Goal: Task Accomplishment & Management: Complete application form

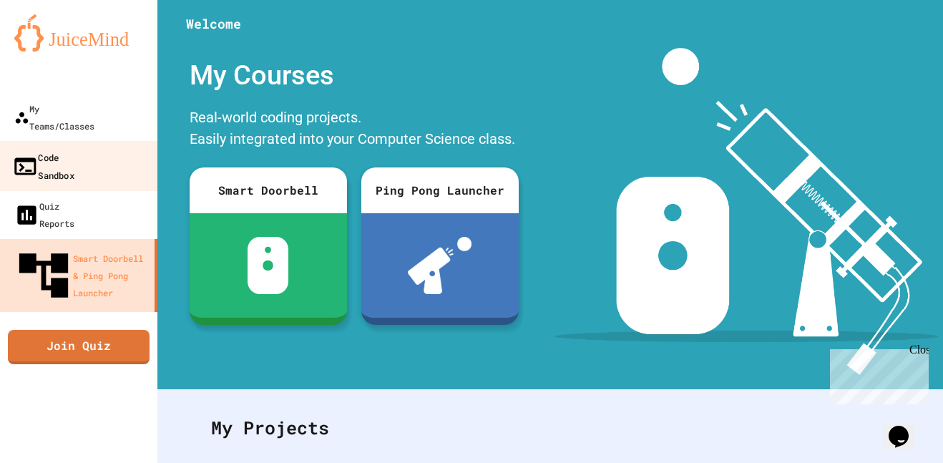
click at [89, 152] on link "Code Sandbox" at bounding box center [79, 166] width 162 height 50
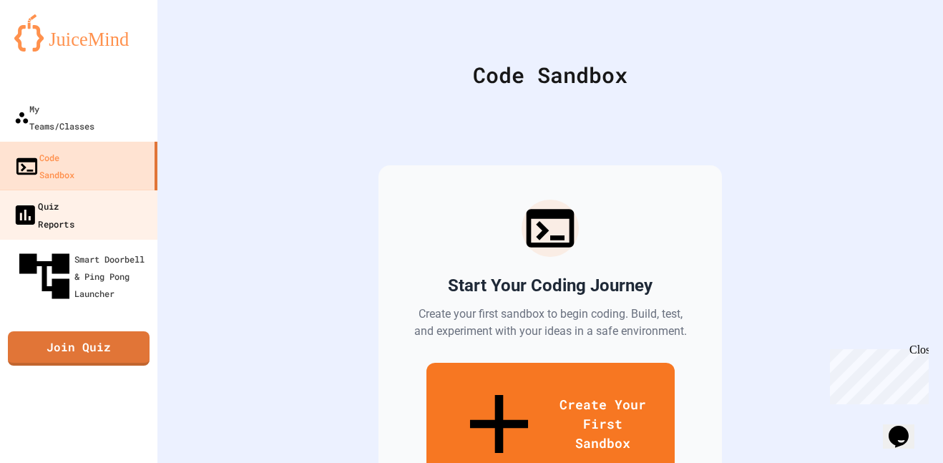
click at [66, 197] on div "Quiz Reports" at bounding box center [43, 214] width 62 height 35
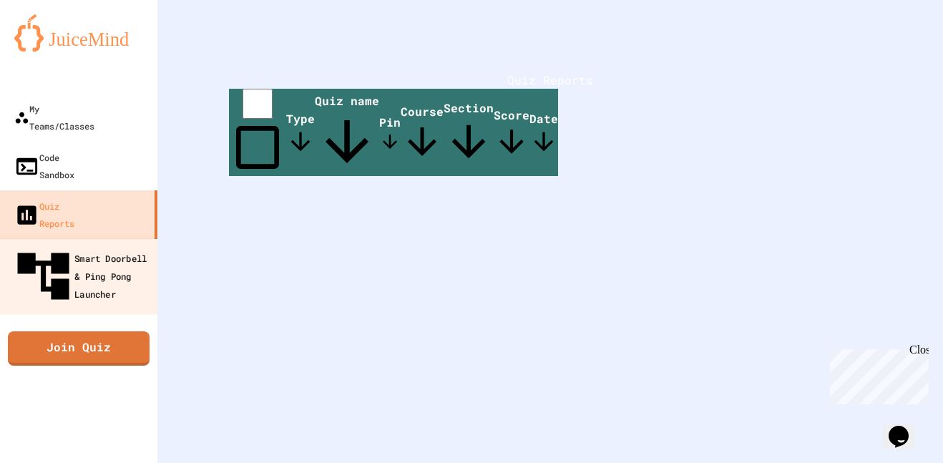
click at [49, 245] on div "Smart Doorbell & Ping Pong Launcher" at bounding box center [83, 276] width 142 height 62
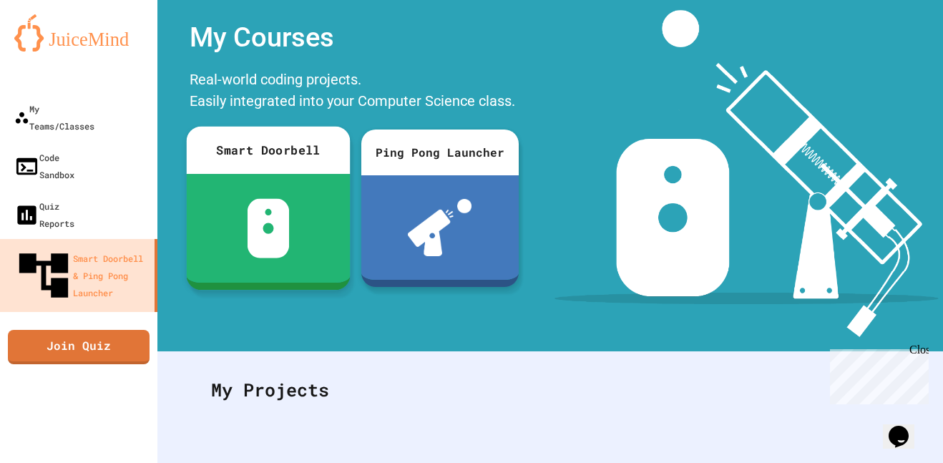
scroll to position [19, 0]
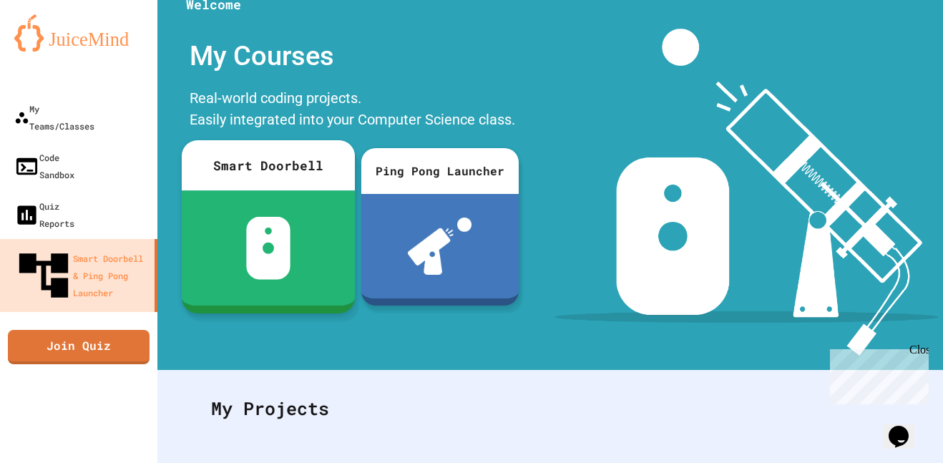
click at [242, 263] on div at bounding box center [268, 247] width 173 height 115
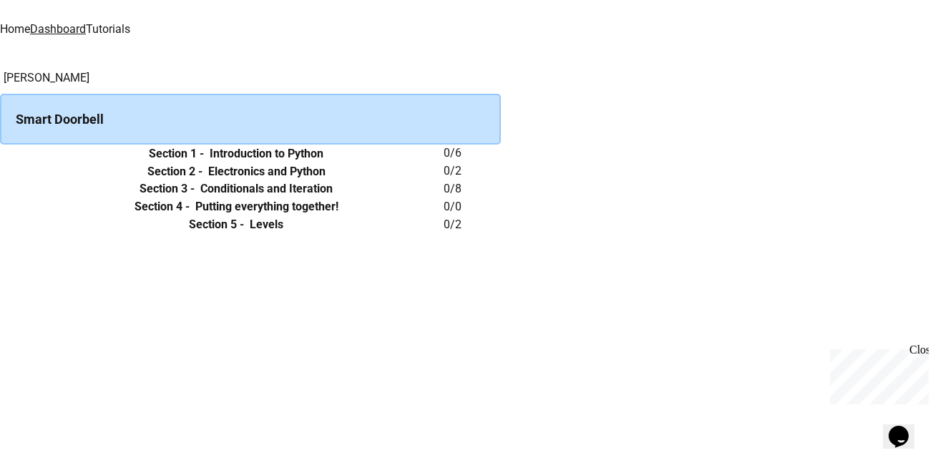
scroll to position [11, 0]
click at [323, 162] on h6 "Introduction to Python" at bounding box center [267, 153] width 114 height 17
click at [0, 154] on icon "expand row" at bounding box center [0, 154] width 0 height 0
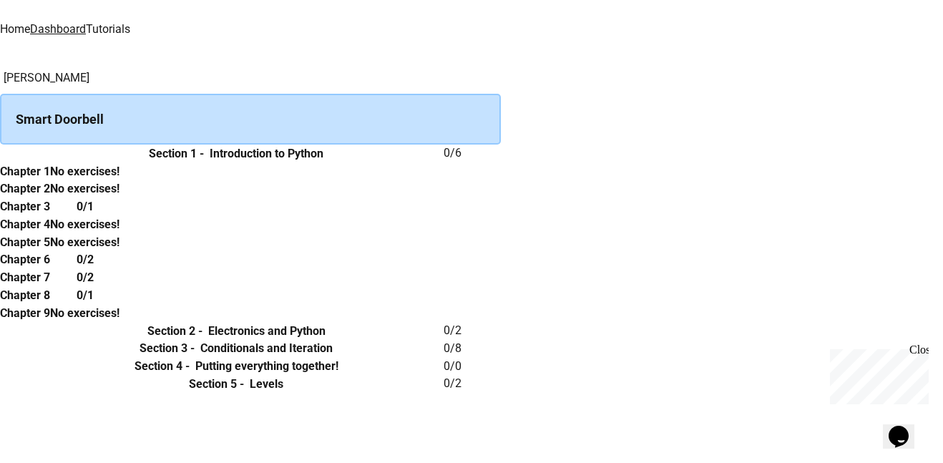
scroll to position [34, 0]
click at [50, 180] on th "Chapter 1" at bounding box center [25, 171] width 50 height 18
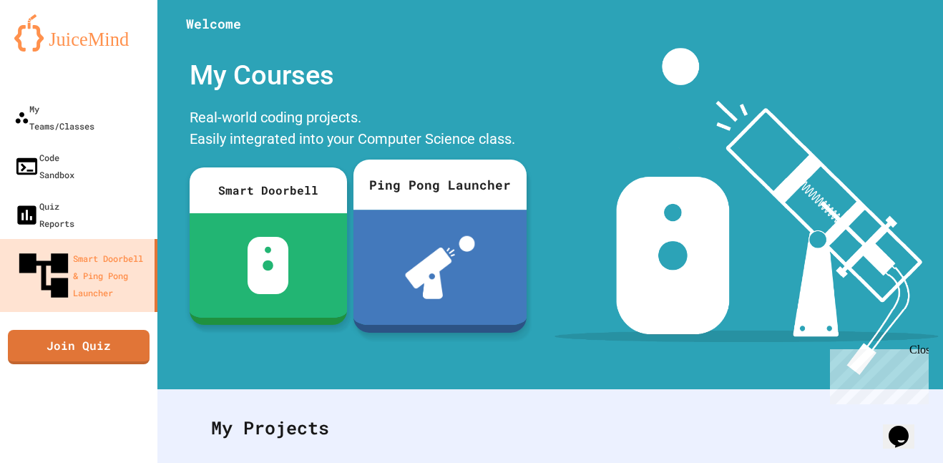
click at [451, 245] on img at bounding box center [440, 267] width 70 height 63
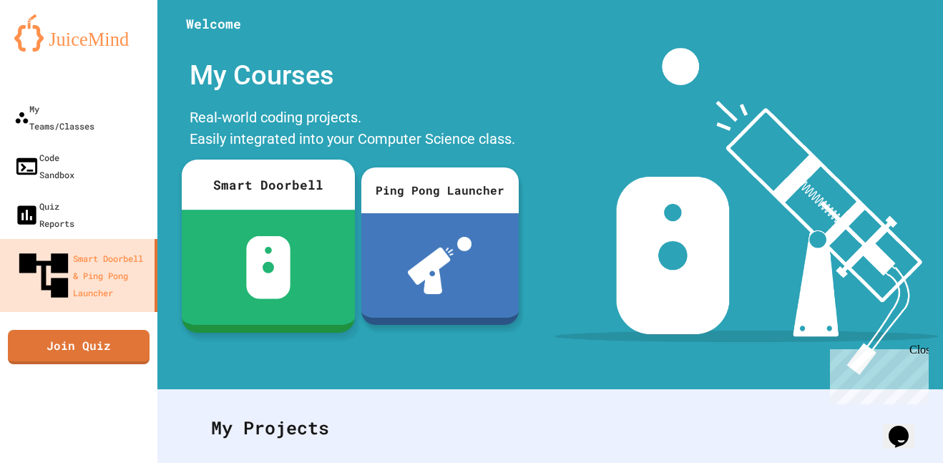
click at [255, 217] on div at bounding box center [268, 267] width 173 height 115
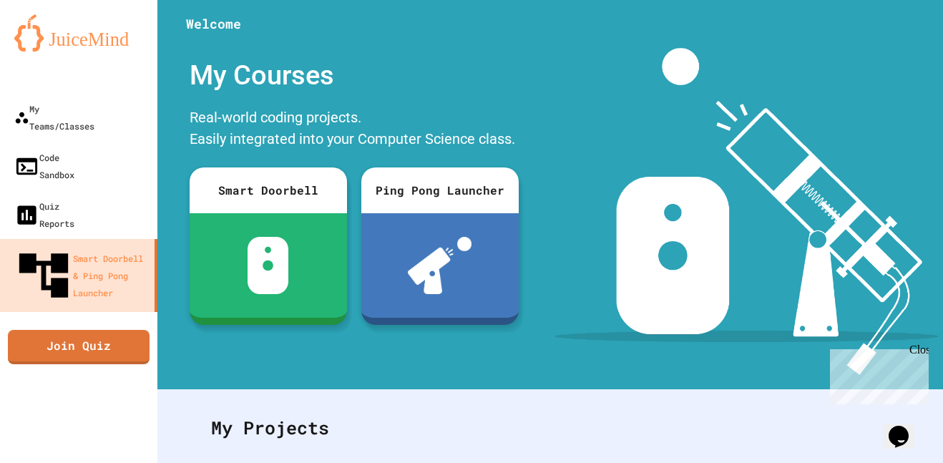
type input "*"
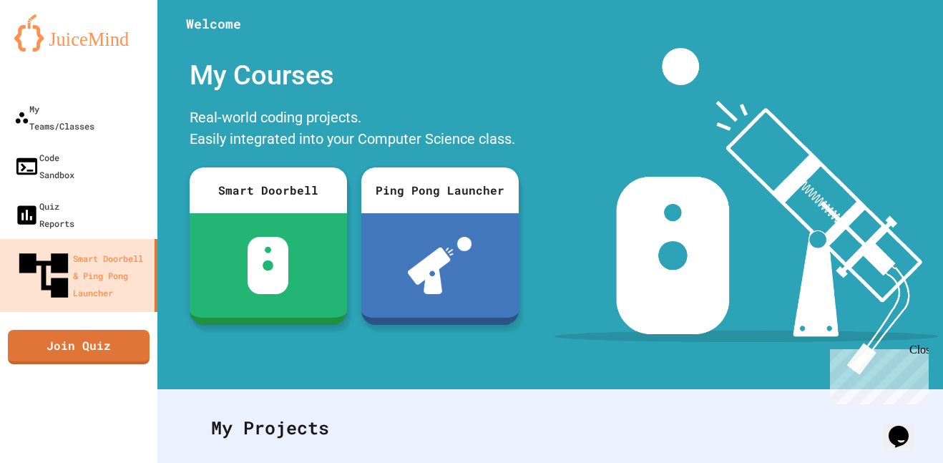
type input "*"
type input "******"
